Goal: Information Seeking & Learning: Find specific fact

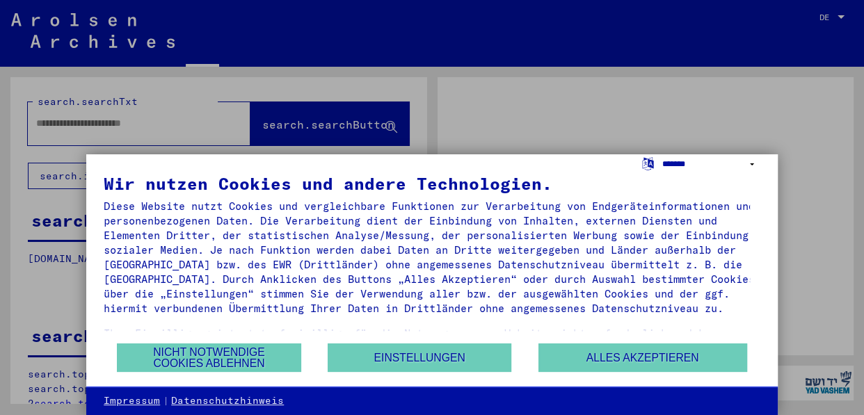
type input "********"
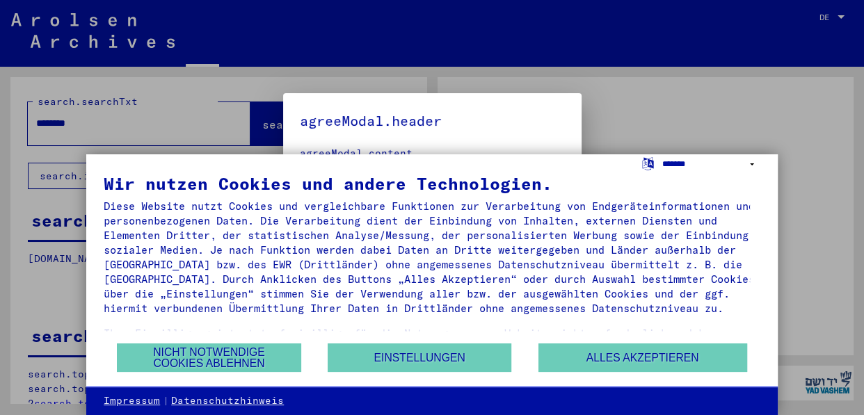
click at [750, 164] on select "**********" at bounding box center [711, 164] width 98 height 20
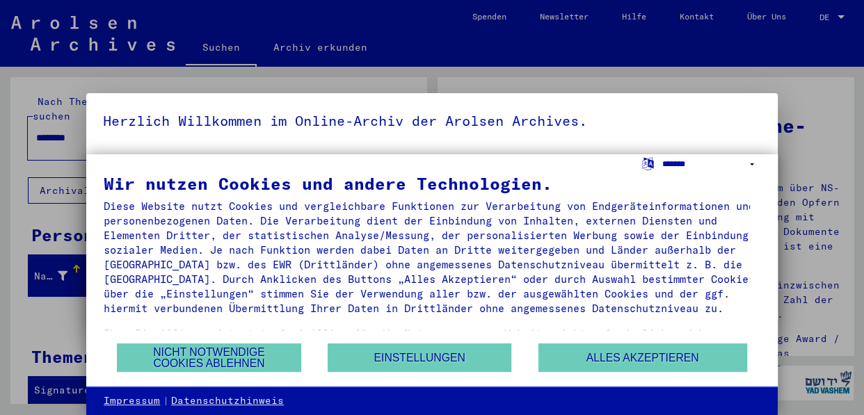
click at [750, 166] on select "**********" at bounding box center [711, 164] width 98 height 20
select select "*****"
click at [662, 154] on select "**********" at bounding box center [711, 164] width 98 height 20
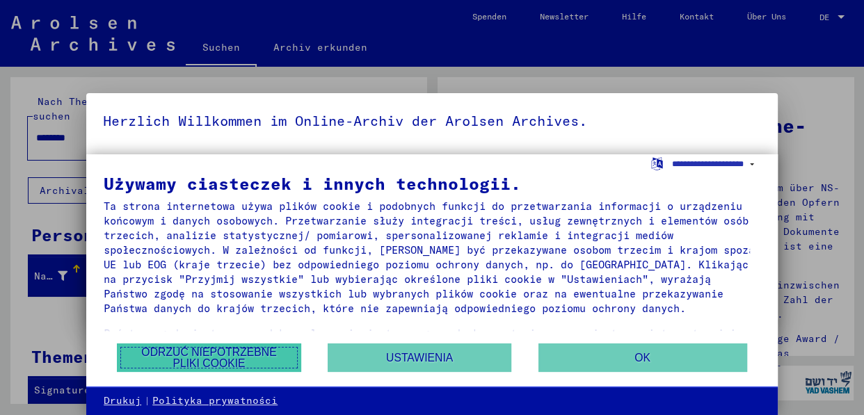
click at [226, 356] on button "Odrzuć niepotrzebne pliki cookie" at bounding box center [209, 358] width 184 height 29
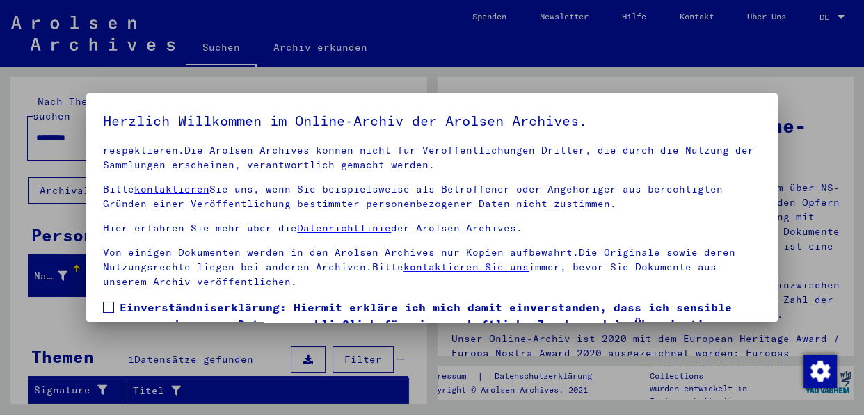
click at [841, 15] on div at bounding box center [432, 207] width 864 height 415
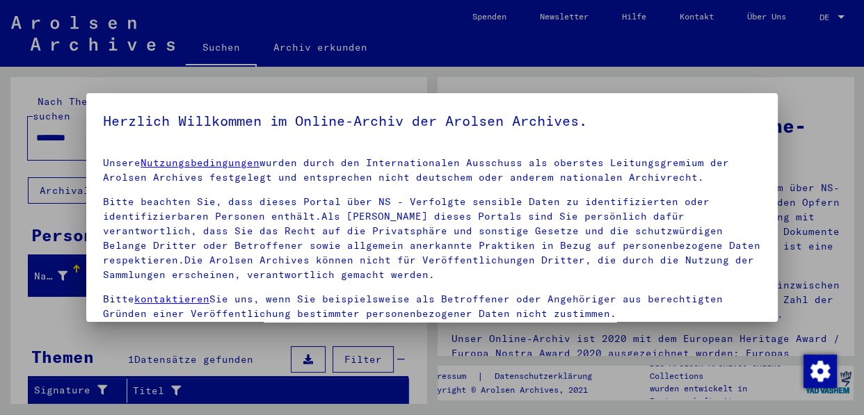
click at [841, 15] on div at bounding box center [432, 207] width 864 height 415
click at [824, 19] on div at bounding box center [432, 207] width 864 height 415
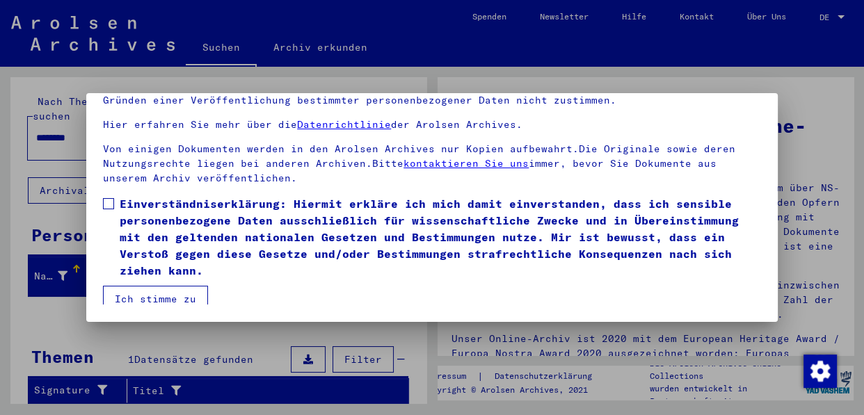
scroll to position [110, 0]
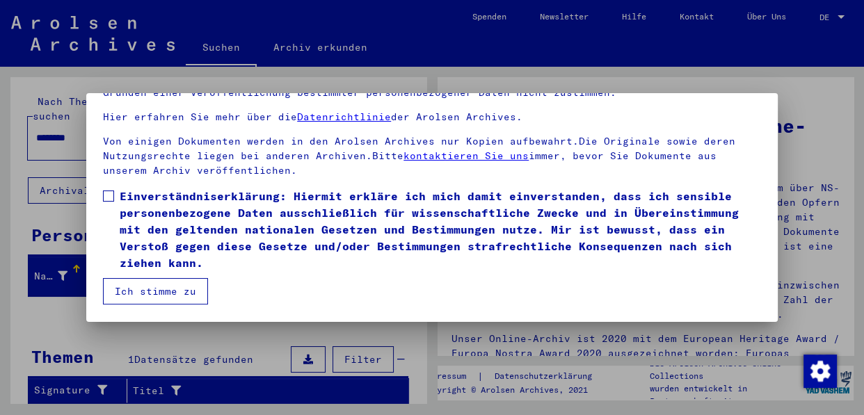
click at [168, 290] on button "Ich stimme zu" at bounding box center [155, 291] width 105 height 26
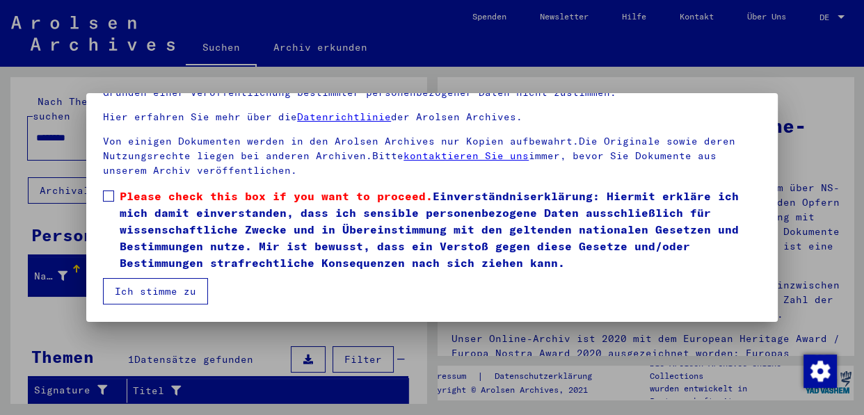
click at [108, 196] on span at bounding box center [108, 196] width 11 height 11
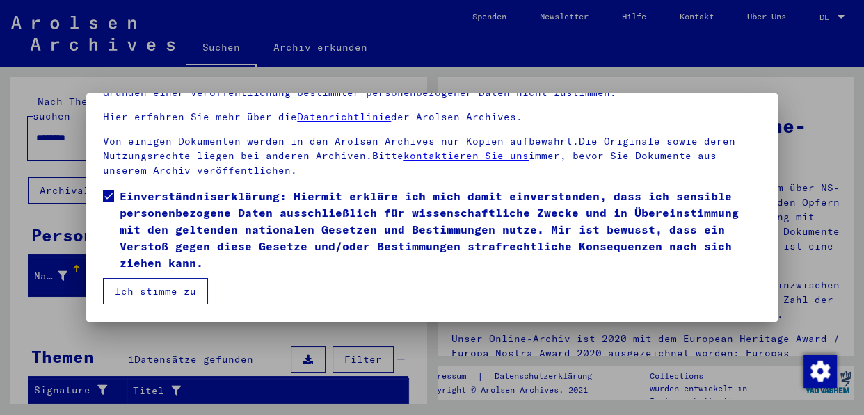
click at [161, 287] on button "Ich stimme zu" at bounding box center [155, 291] width 105 height 26
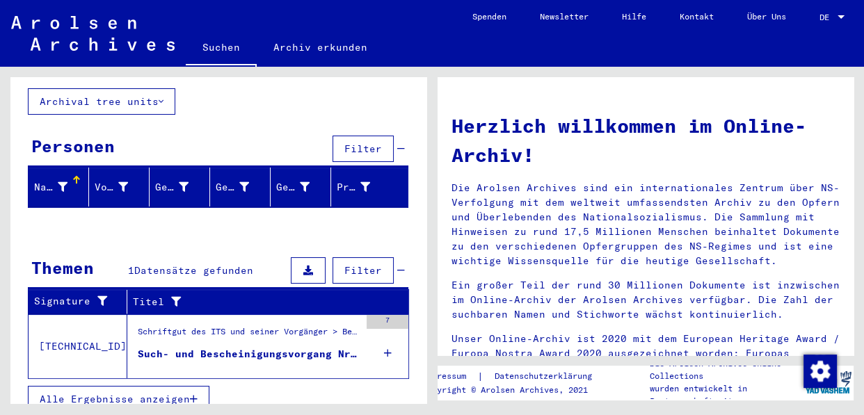
scroll to position [0, 0]
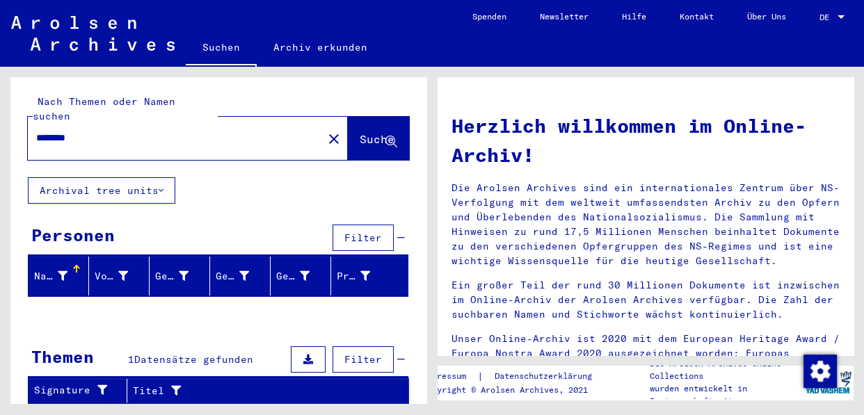
click at [360, 132] on span "Suche" at bounding box center [377, 139] width 35 height 14
click at [283, 170] on div "Nach Themen oder Namen suchen ******** close Suche Archival tree units Personen…" at bounding box center [218, 298] width 416 height 443
click at [362, 232] on span "Filter" at bounding box center [363, 238] width 38 height 13
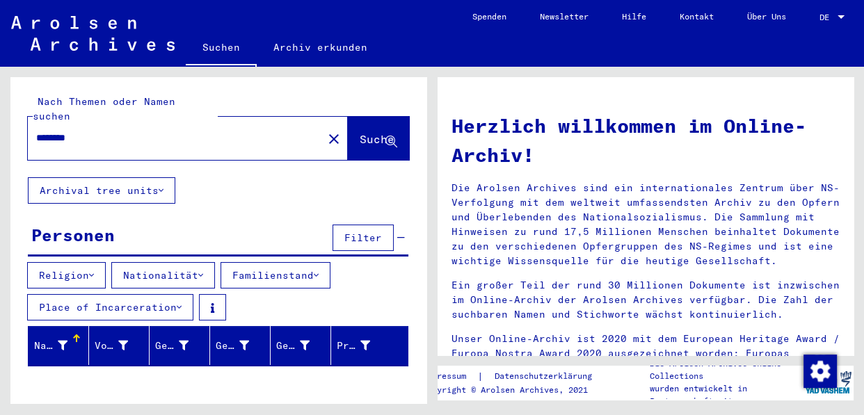
click at [162, 186] on icon at bounding box center [161, 191] width 5 height 10
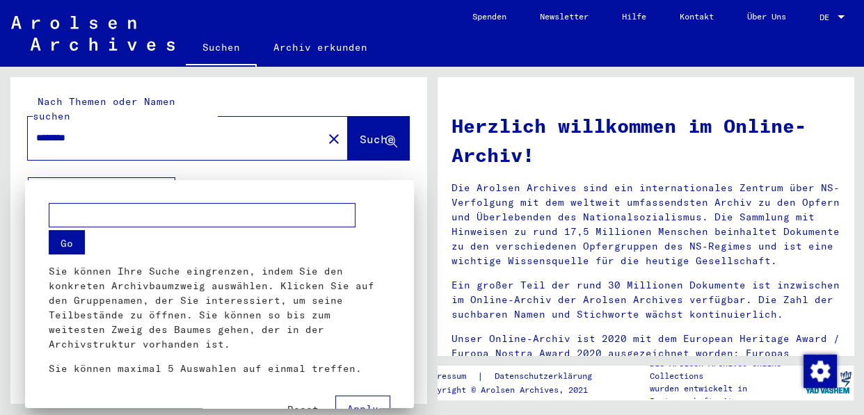
scroll to position [13, 0]
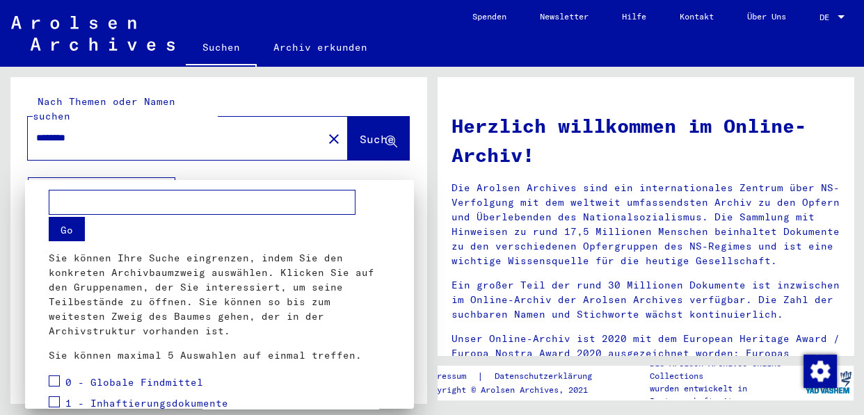
click at [842, 15] on div at bounding box center [432, 207] width 864 height 415
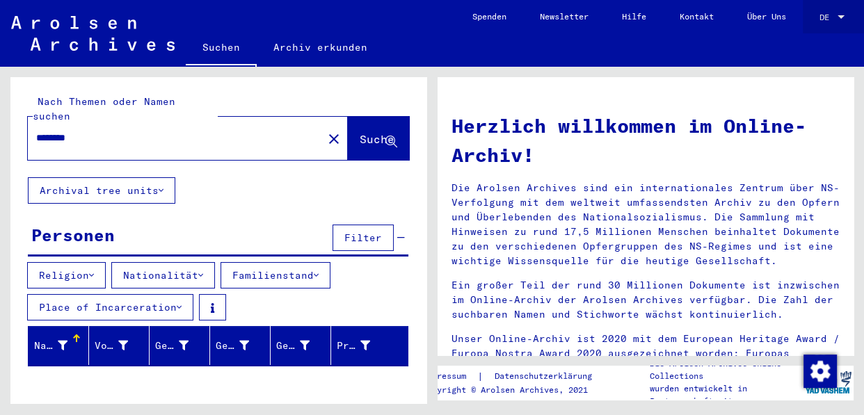
click at [842, 15] on div at bounding box center [841, 16] width 7 height 3
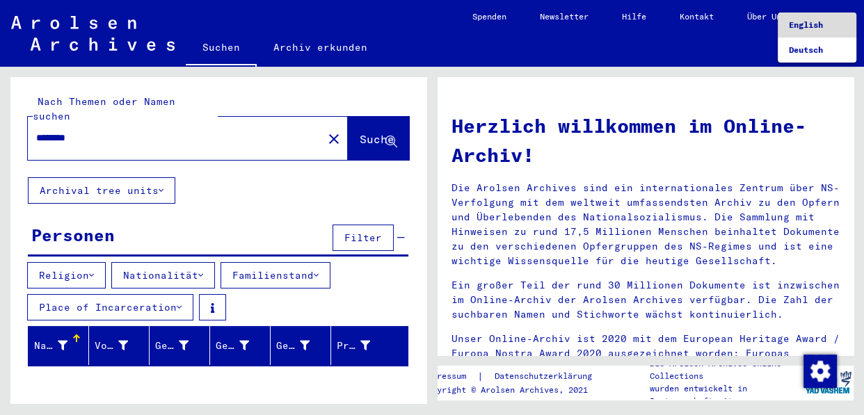
click at [820, 23] on span "English" at bounding box center [806, 24] width 34 height 10
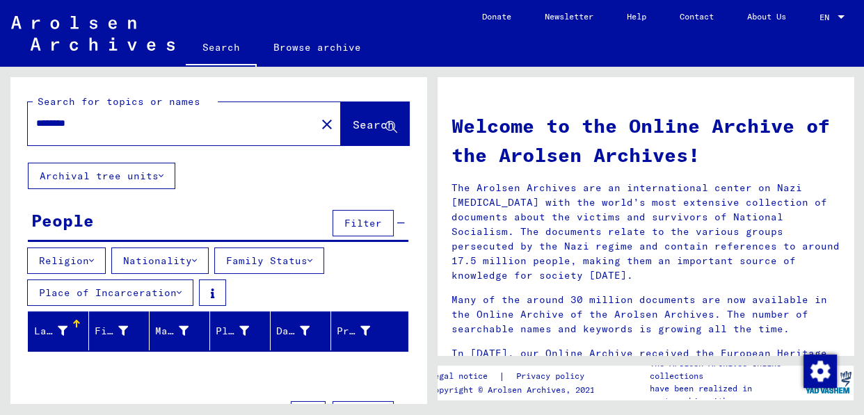
click at [177, 295] on icon at bounding box center [179, 293] width 5 height 10
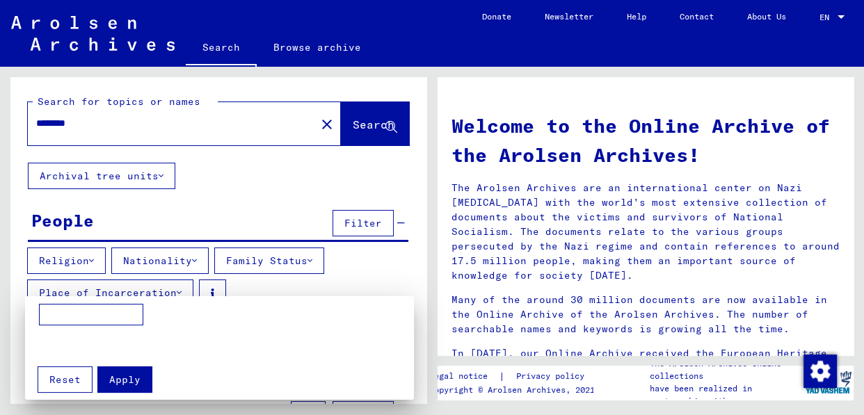
click at [66, 316] on input at bounding box center [91, 315] width 104 height 22
click at [65, 316] on input "********" at bounding box center [91, 315] width 104 height 22
click at [55, 314] on input "********" at bounding box center [91, 315] width 104 height 22
type input "*********"
click at [418, 373] on div at bounding box center [432, 207] width 864 height 415
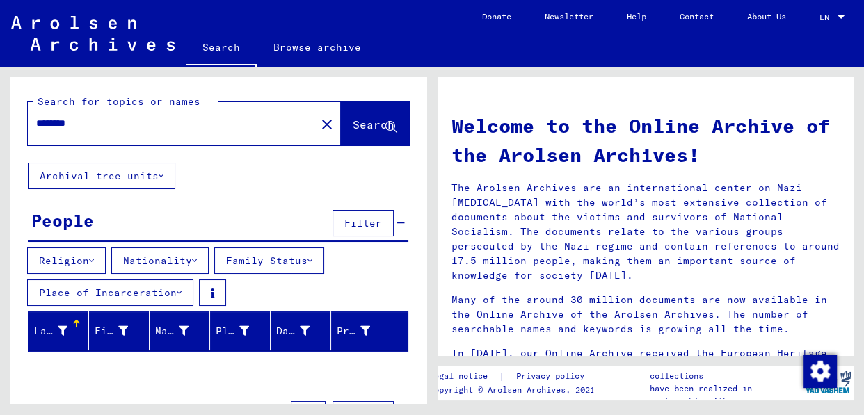
scroll to position [159, 0]
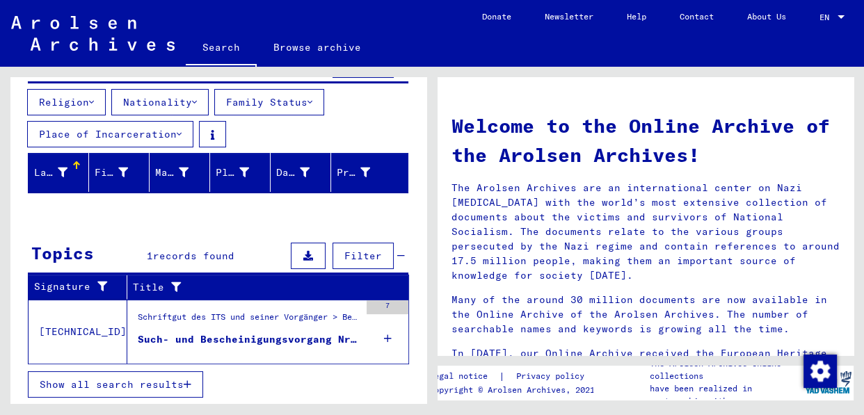
click at [122, 388] on span "Show all search results" at bounding box center [112, 385] width 144 height 13
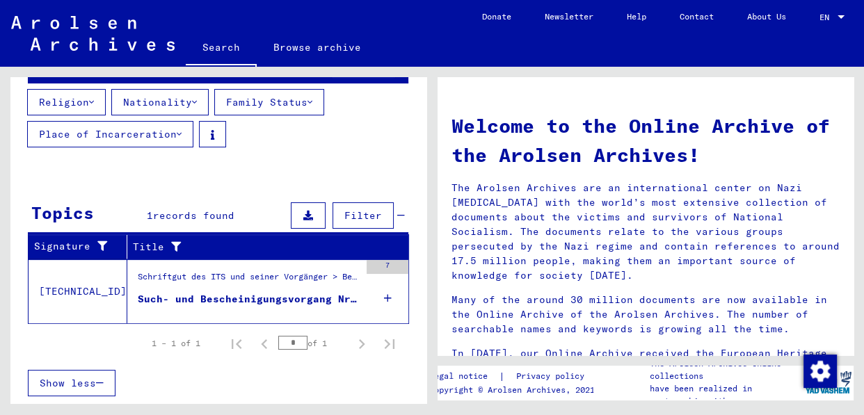
scroll to position [157, 0]
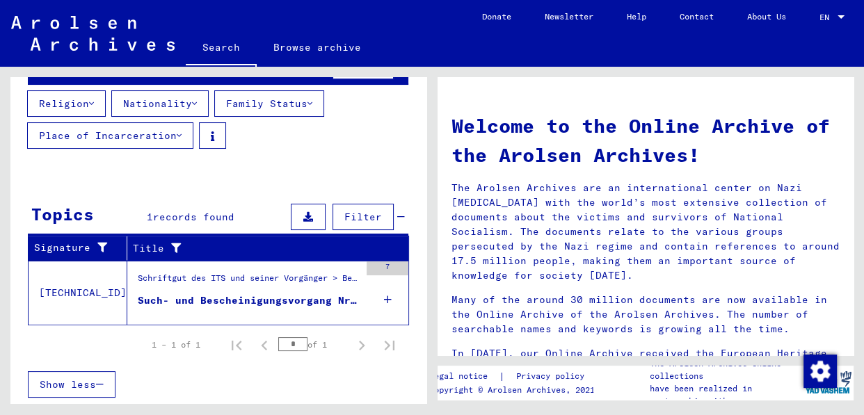
click at [223, 298] on div "Such- und Bescheinigungsvorgang Nr. 1.249.757 für [PERSON_NAME], [PERSON_NAME] …" at bounding box center [249, 301] width 222 height 15
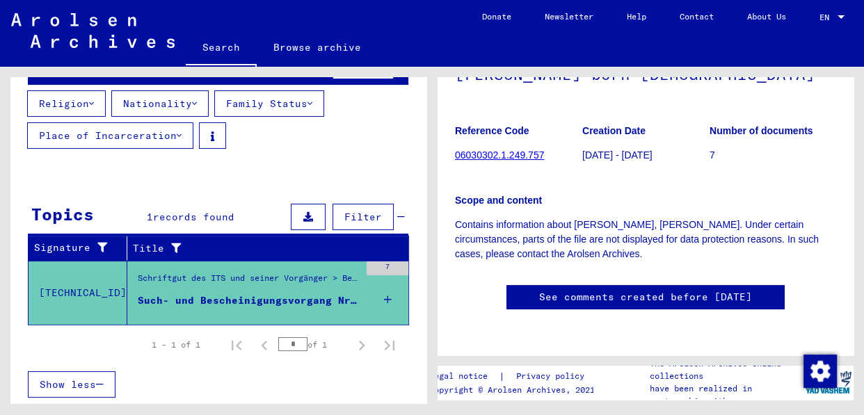
scroll to position [109, 0]
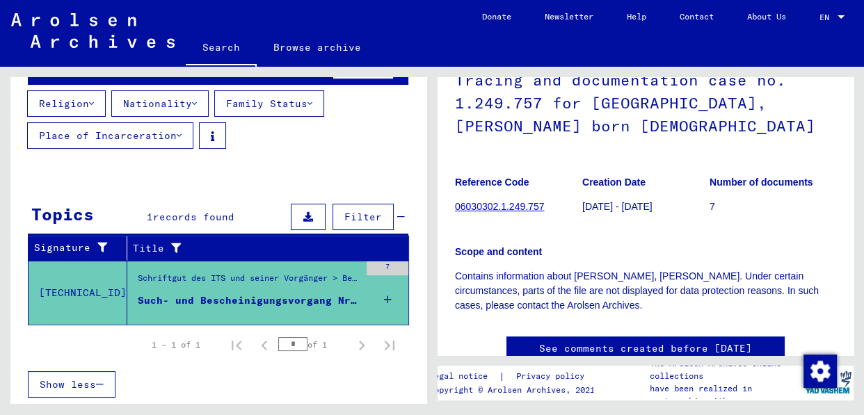
click at [490, 209] on link "06030302.1.249.757" at bounding box center [499, 206] width 89 height 11
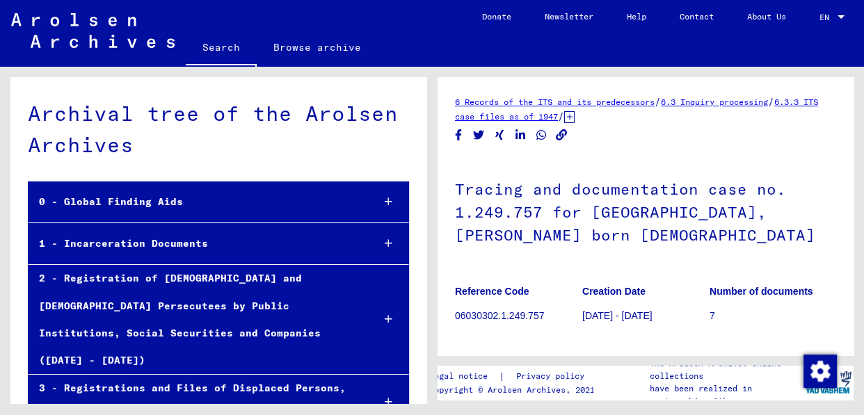
scroll to position [49244, 0]
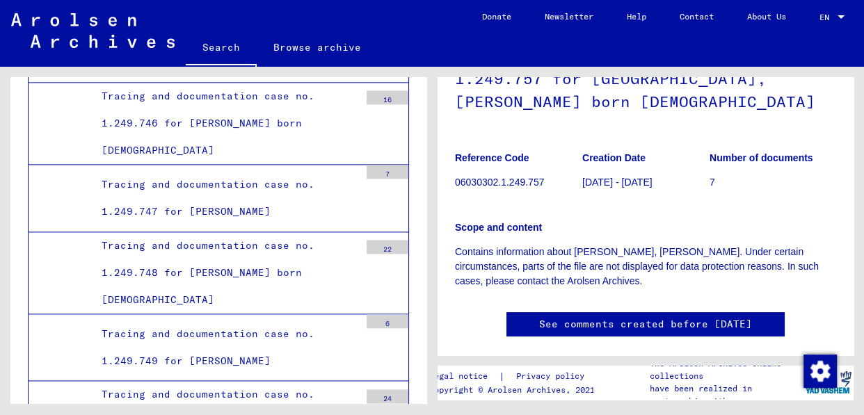
scroll to position [143, 0]
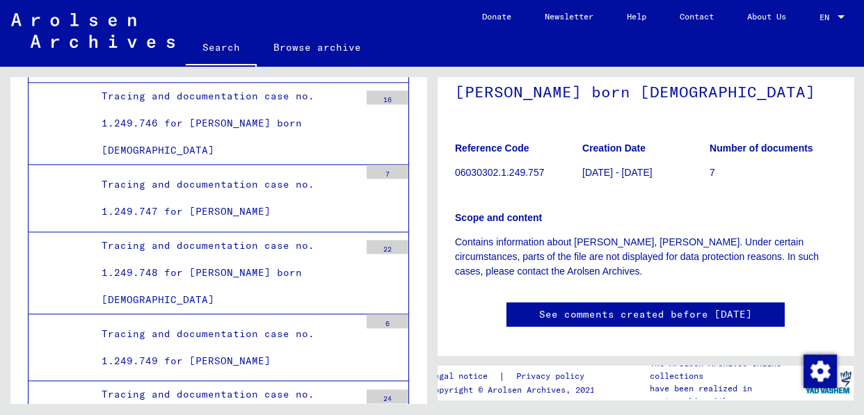
click at [710, 176] on p "7" at bounding box center [773, 173] width 127 height 15
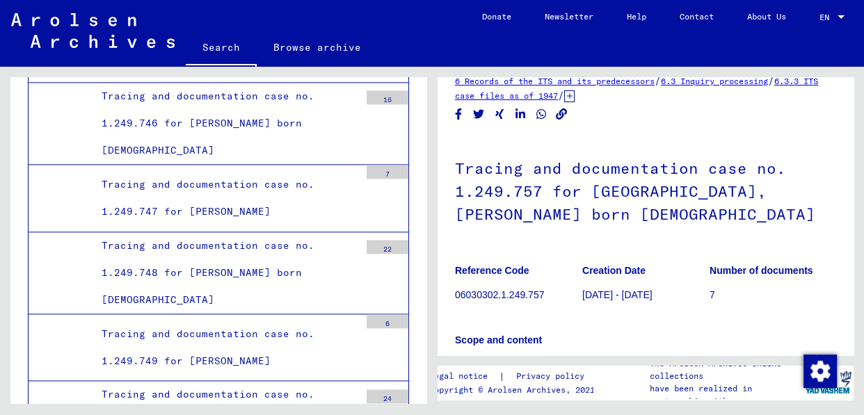
scroll to position [0, 0]
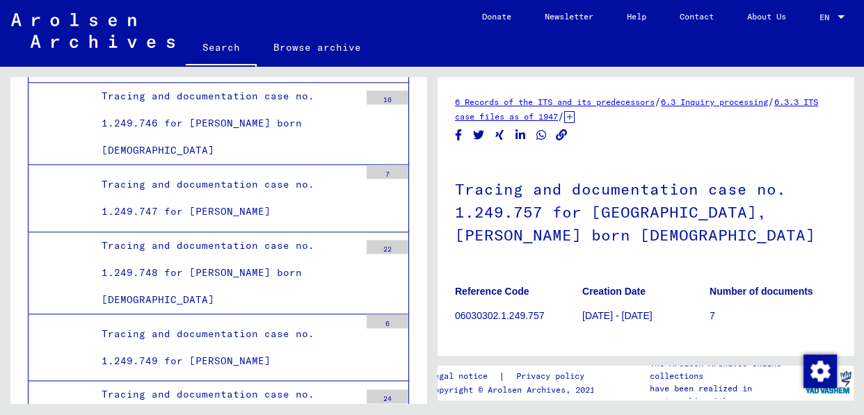
click at [688, 104] on link "6.3 Inquiry processing" at bounding box center [714, 102] width 107 height 10
click at [538, 118] on link "6.3.3 ITS case files as of 1947" at bounding box center [636, 109] width 363 height 25
click at [710, 316] on p "7" at bounding box center [773, 316] width 127 height 15
click at [596, 100] on link "6 Records of the ITS and its predecessors" at bounding box center [555, 102] width 200 height 10
click at [575, 118] on icon at bounding box center [569, 117] width 10 height 12
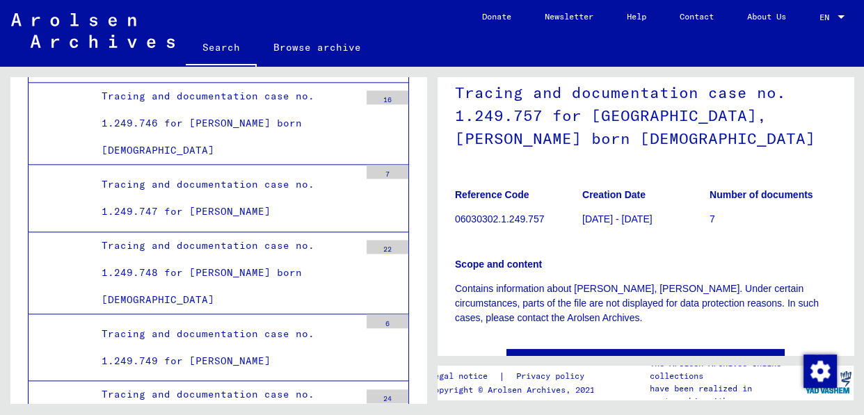
scroll to position [219, 0]
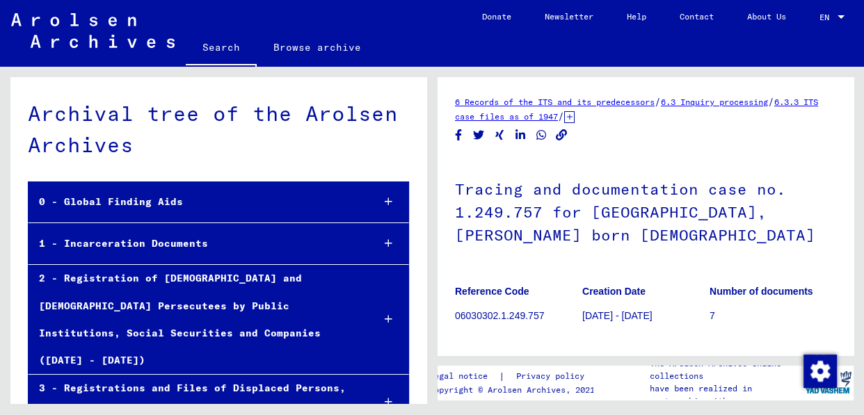
click at [373, 307] on div at bounding box center [389, 319] width 40 height 41
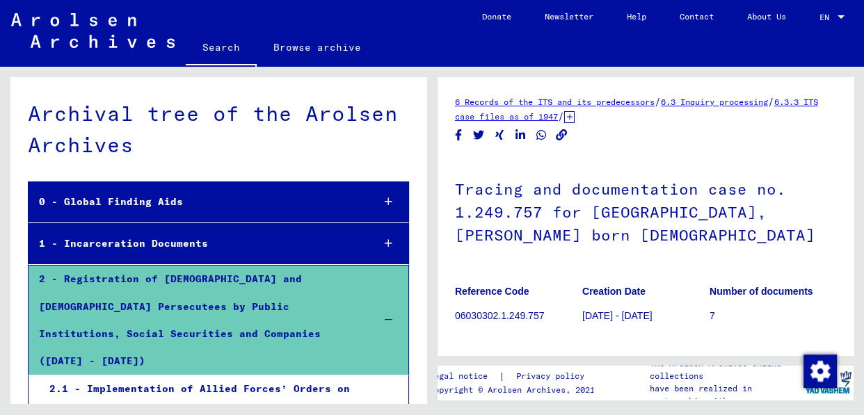
click at [219, 54] on link "Search" at bounding box center [221, 49] width 71 height 36
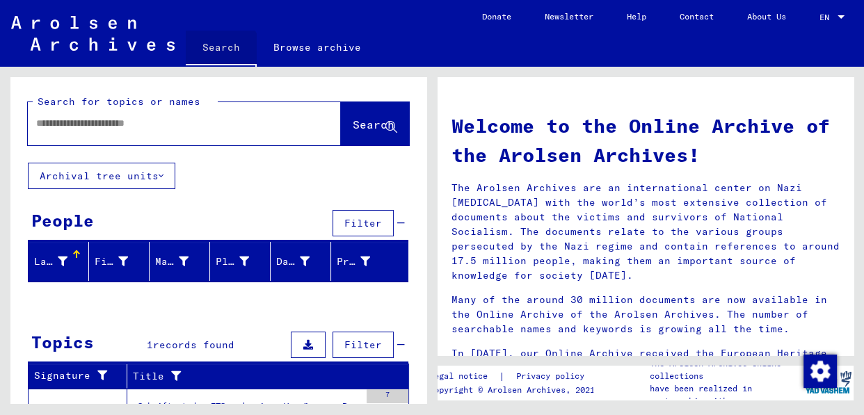
click at [218, 54] on link "Search" at bounding box center [221, 49] width 71 height 36
click at [175, 116] on input "text" at bounding box center [167, 123] width 263 height 15
type input "**********"
click at [353, 132] on span "Search" at bounding box center [375, 125] width 45 height 15
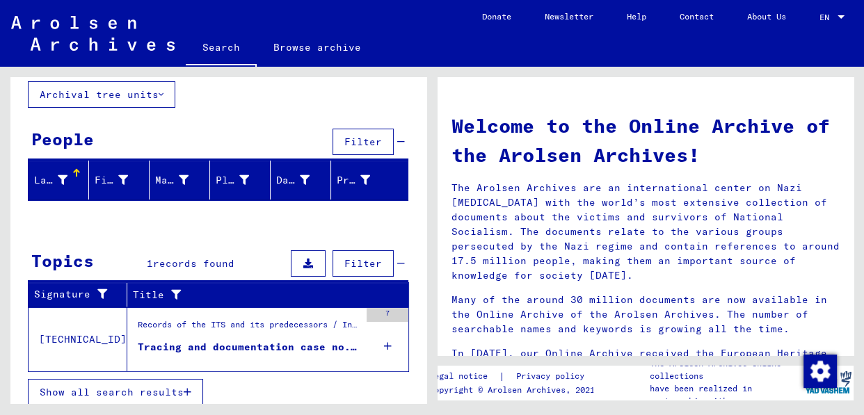
scroll to position [89, 0]
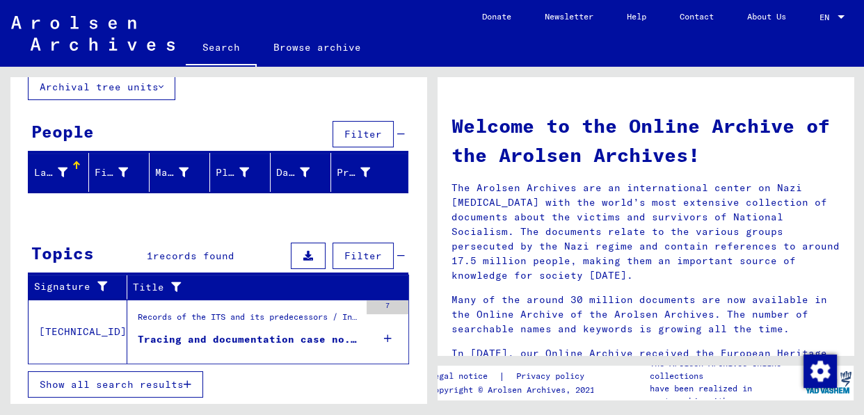
click at [199, 335] on div "Tracing and documentation case no. 1.249.757 for [GEOGRAPHIC_DATA], [PERSON_NAM…" at bounding box center [249, 340] width 222 height 15
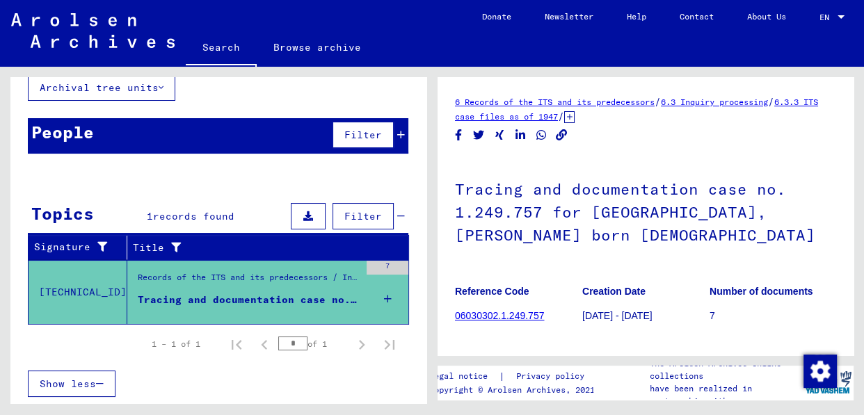
click at [265, 293] on div "Tracing and documentation case no. 1.249.757 for [GEOGRAPHIC_DATA], [PERSON_NAM…" at bounding box center [249, 300] width 222 height 15
click at [486, 319] on link "06030302.1.249.757" at bounding box center [499, 315] width 89 height 11
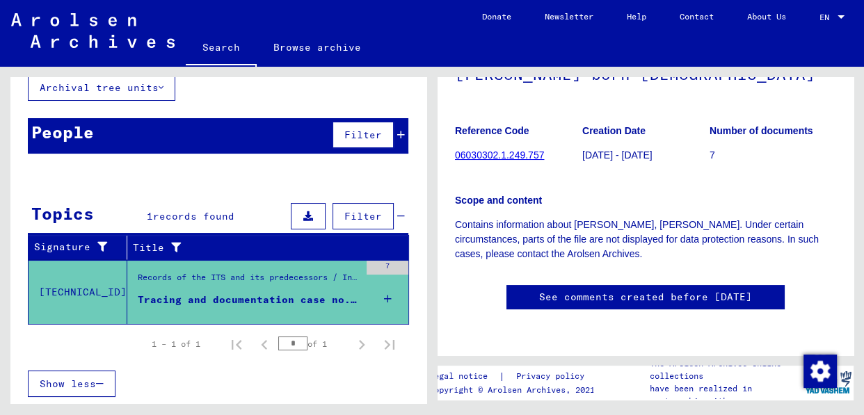
scroll to position [615, 0]
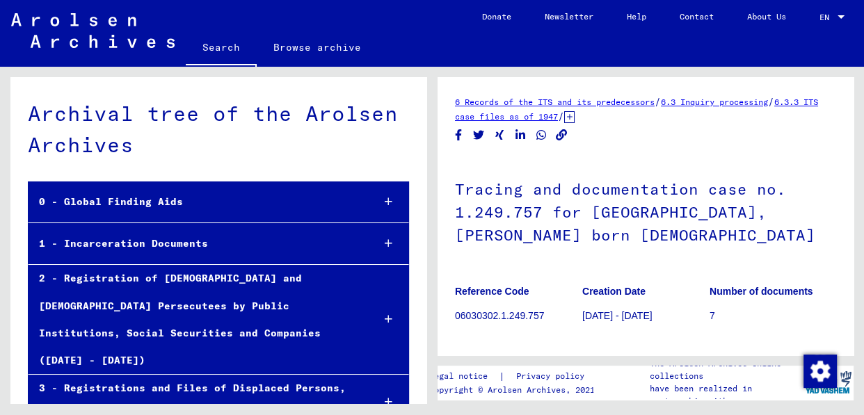
scroll to position [49244, 0]
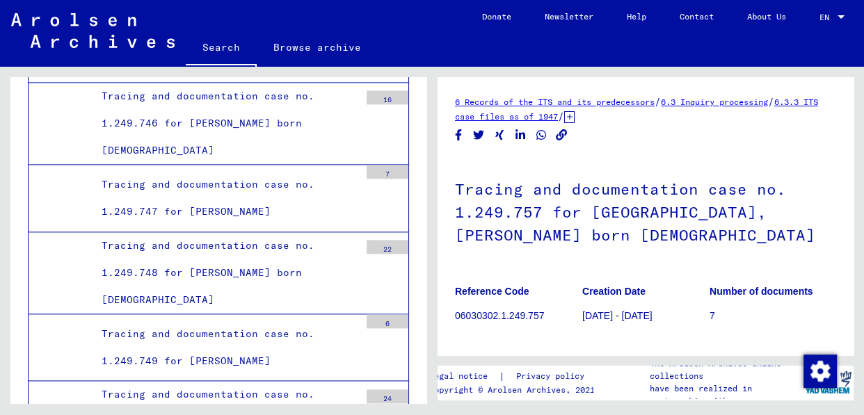
drag, startPoint x: 285, startPoint y: 221, endPoint x: 104, endPoint y: 225, distance: 181.7
copy div "Tracing and documentation case"
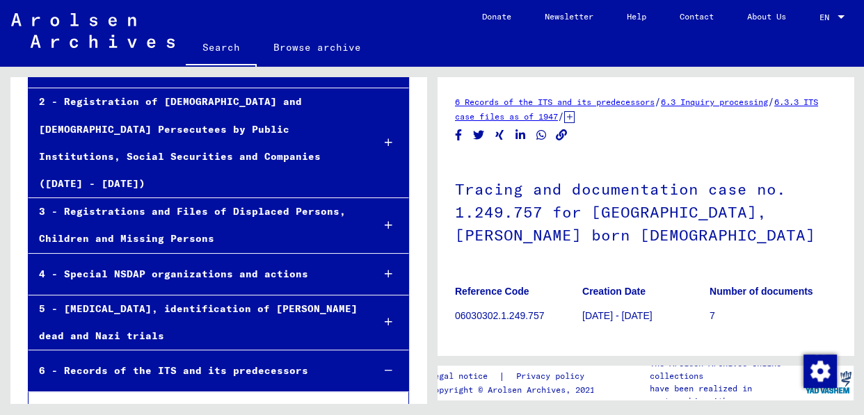
scroll to position [0, 0]
